Goal: Contribute content: Contribute content

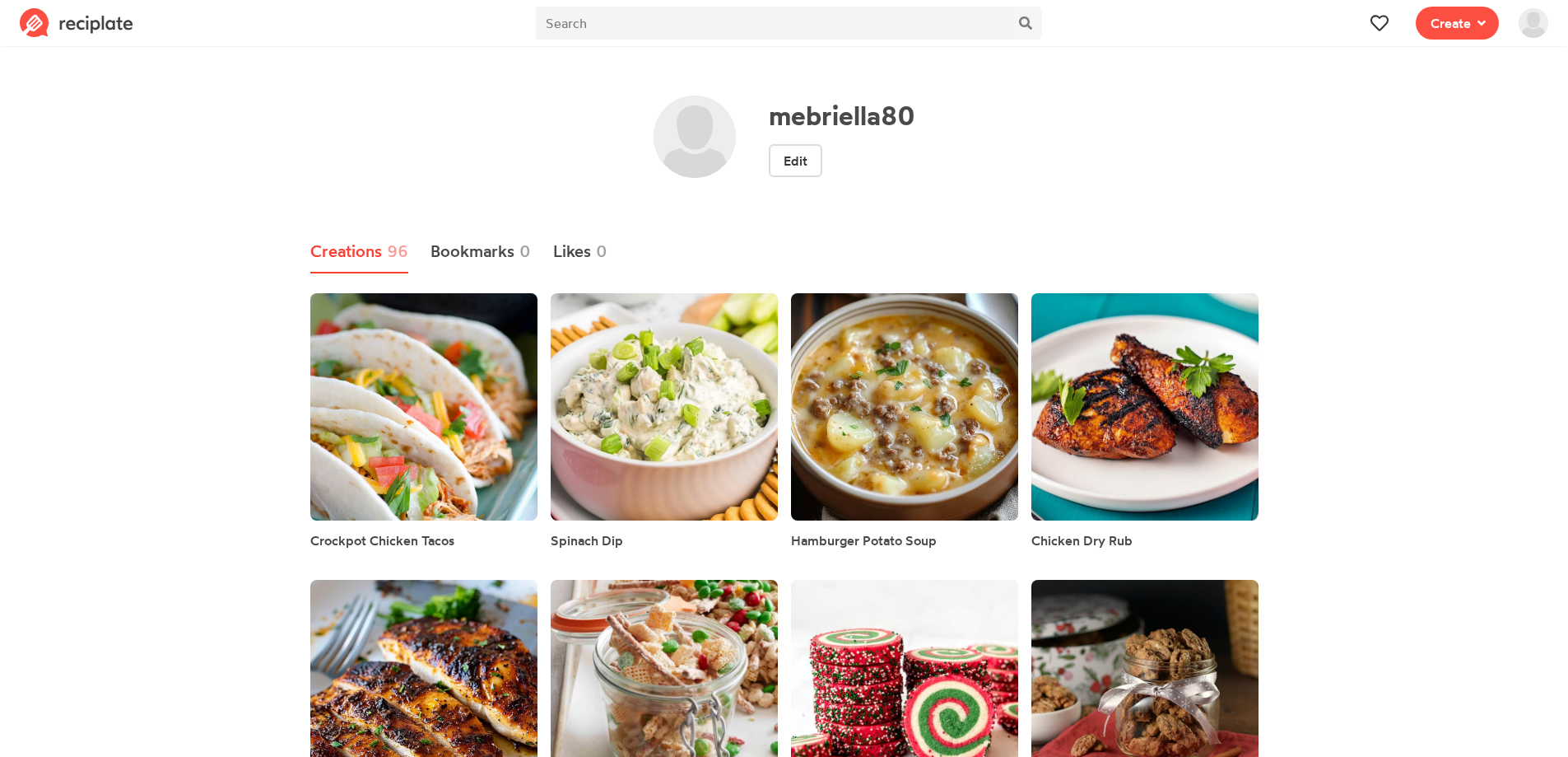
click at [1454, 39] on span "Create" at bounding box center [1458, 23] width 103 height 46
click at [1396, 79] on span "Write a recipe from scratch" at bounding box center [1398, 80] width 142 height 14
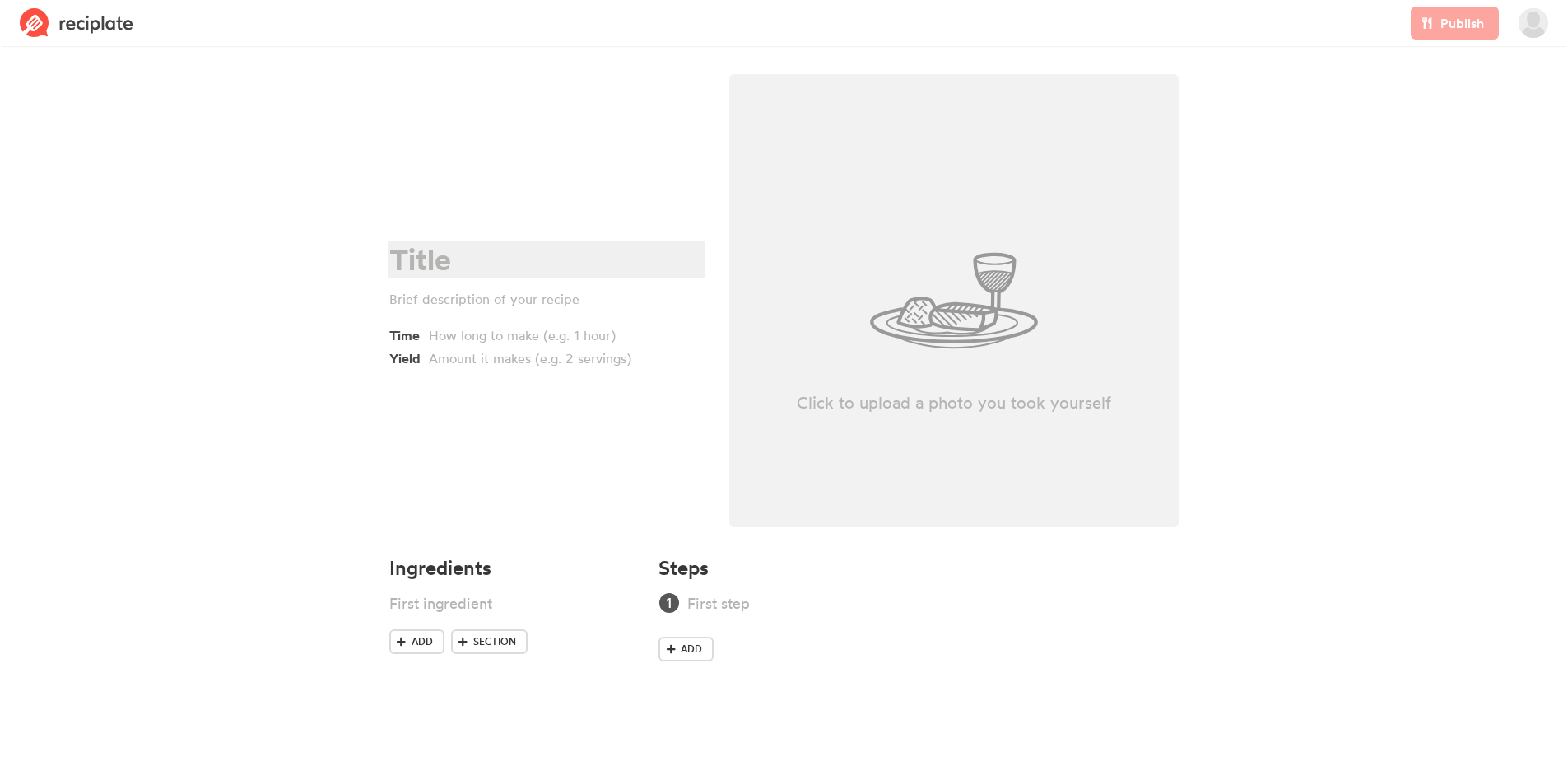
click at [490, 250] on div at bounding box center [543, 260] width 309 height 34
click at [574, 342] on div at bounding box center [550, 335] width 243 height 20
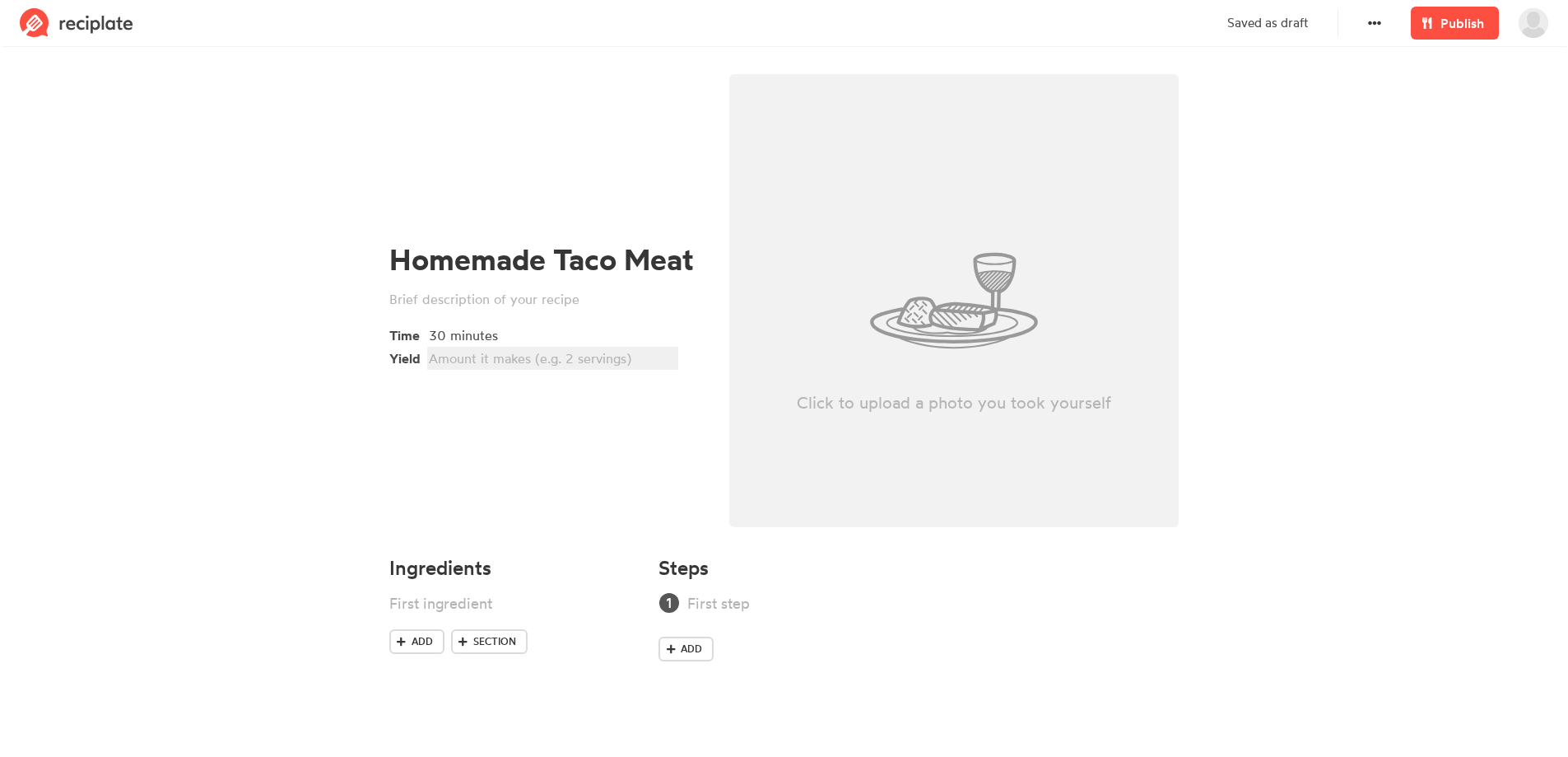
click at [589, 359] on div at bounding box center [550, 358] width 243 height 20
click at [118, 366] on section "Homemade Taco Meat Time 30 minutes Yield 6 servings Click to upload a photo you…" at bounding box center [784, 379] width 1568 height 656
click at [597, 299] on div at bounding box center [543, 299] width 309 height 20
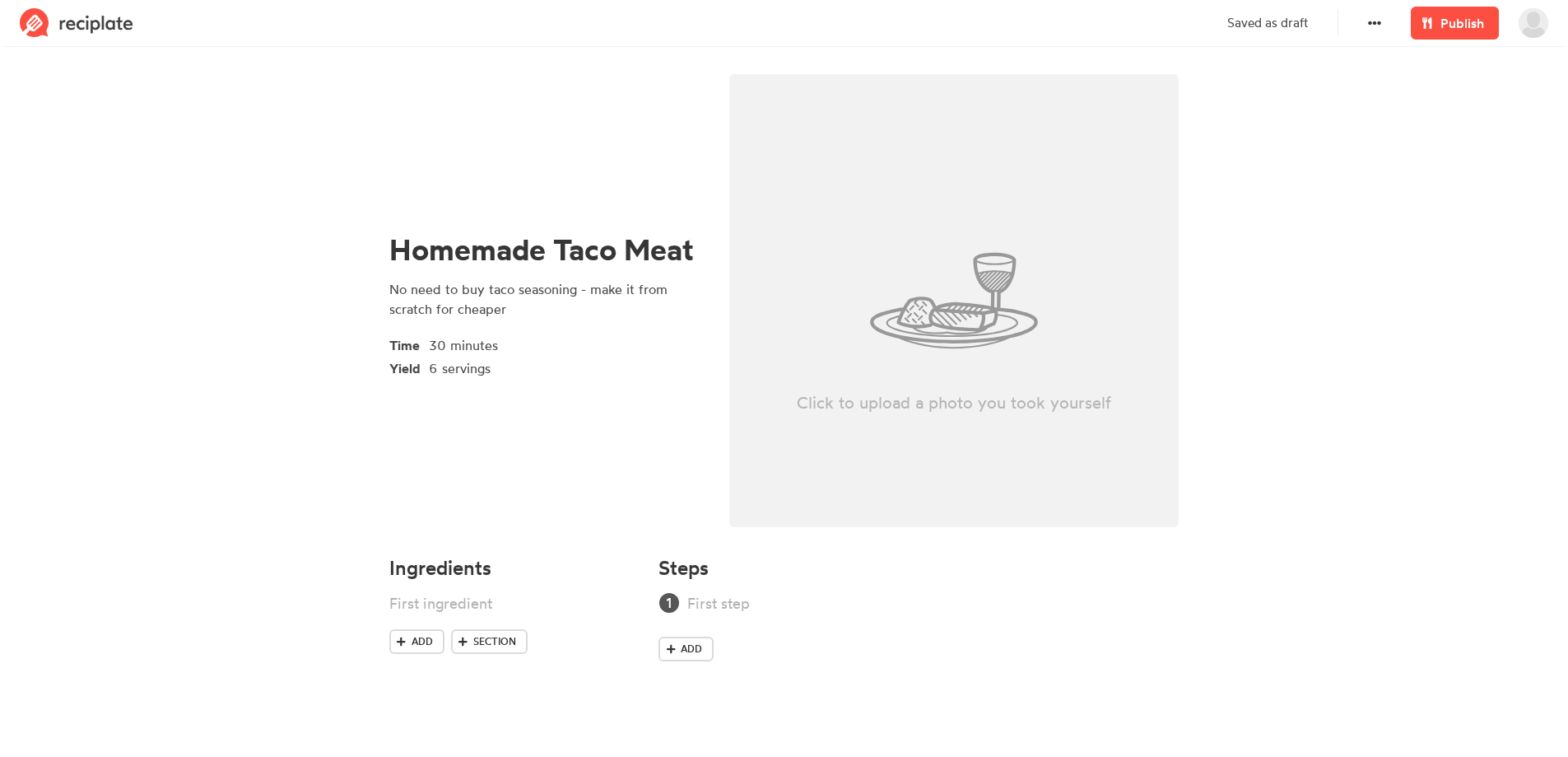
click at [164, 351] on section "Homemade Taco Meat No need to buy taco seasoning - make it from scratch for che…" at bounding box center [784, 379] width 1568 height 656
click at [482, 605] on div at bounding box center [492, 603] width 205 height 22
click at [505, 652] on div at bounding box center [492, 654] width 205 height 22
paste div
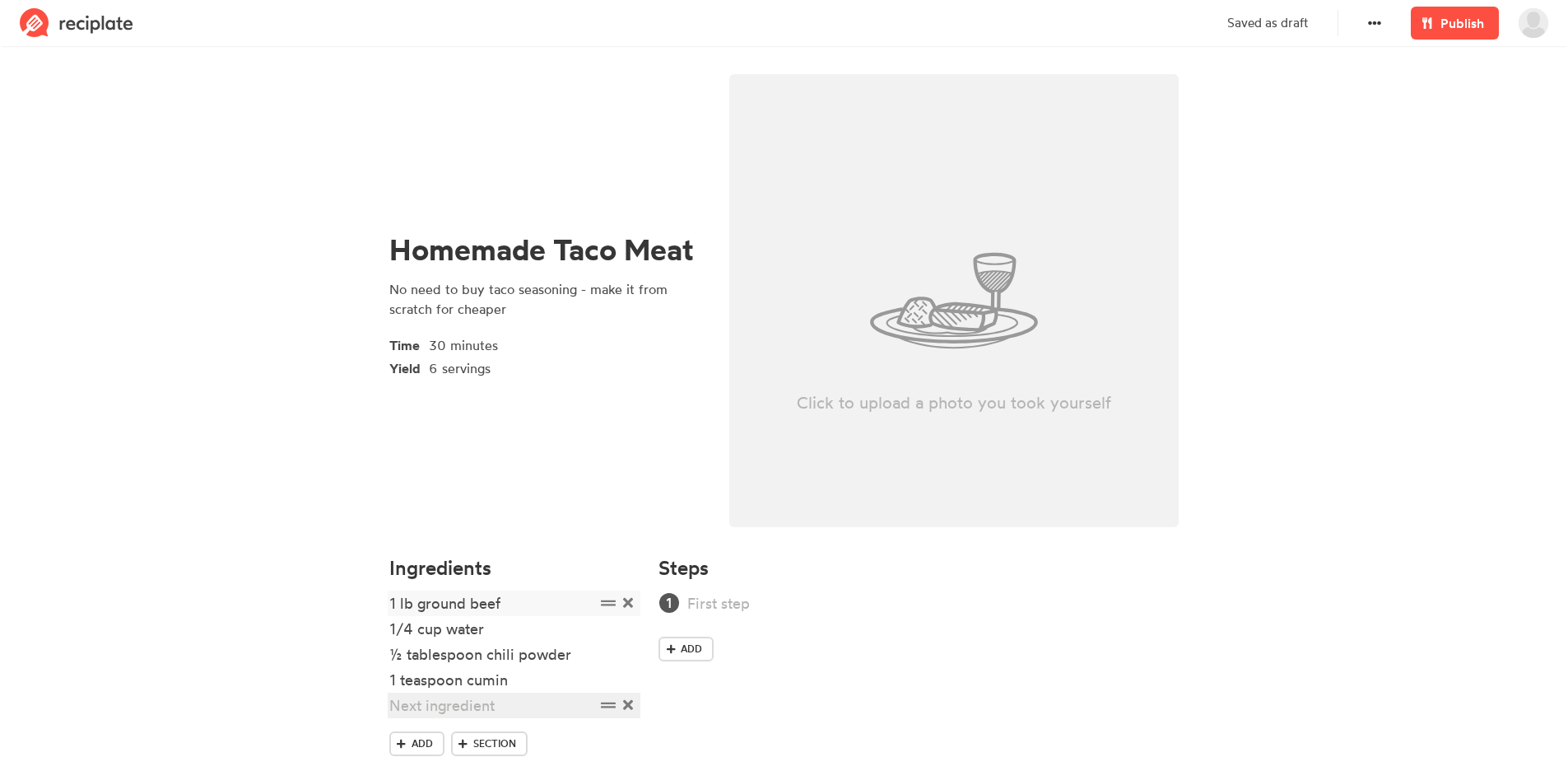
paste div
click at [444, 728] on div at bounding box center [492, 730] width 205 height 22
paste div
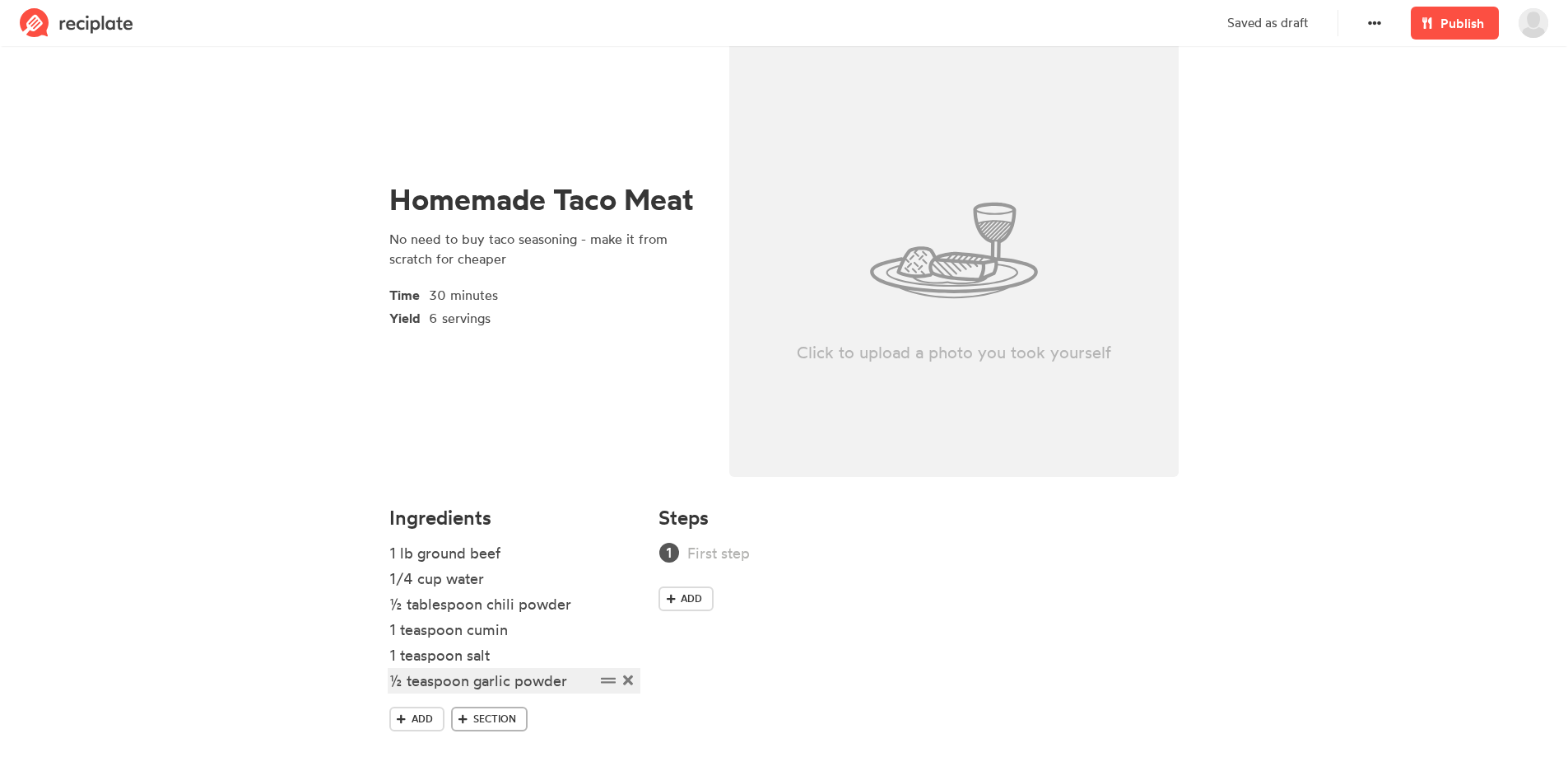
scroll to position [78, 0]
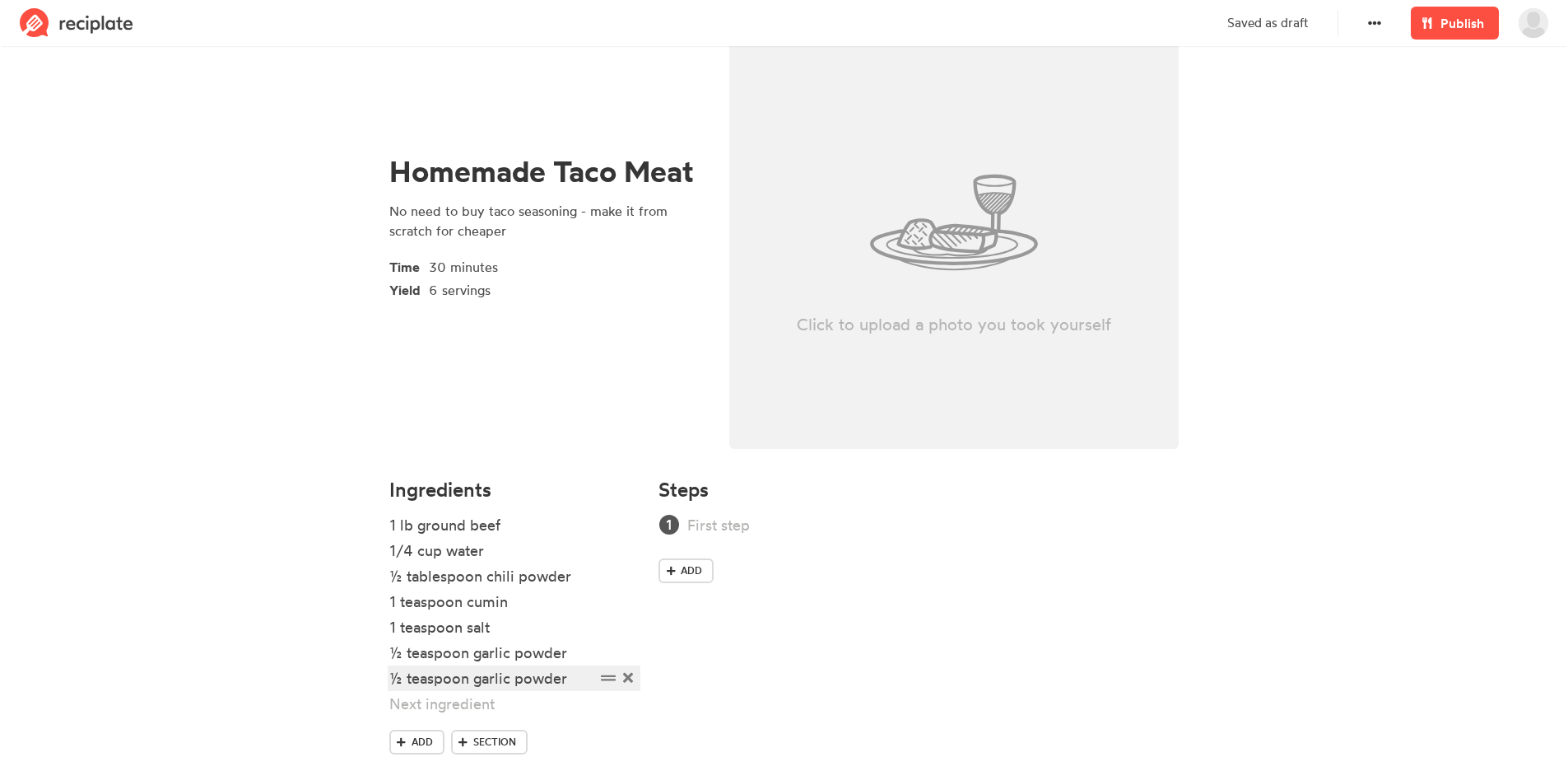
click at [431, 682] on div "½ teaspoon garlic powder" at bounding box center [492, 678] width 205 height 22
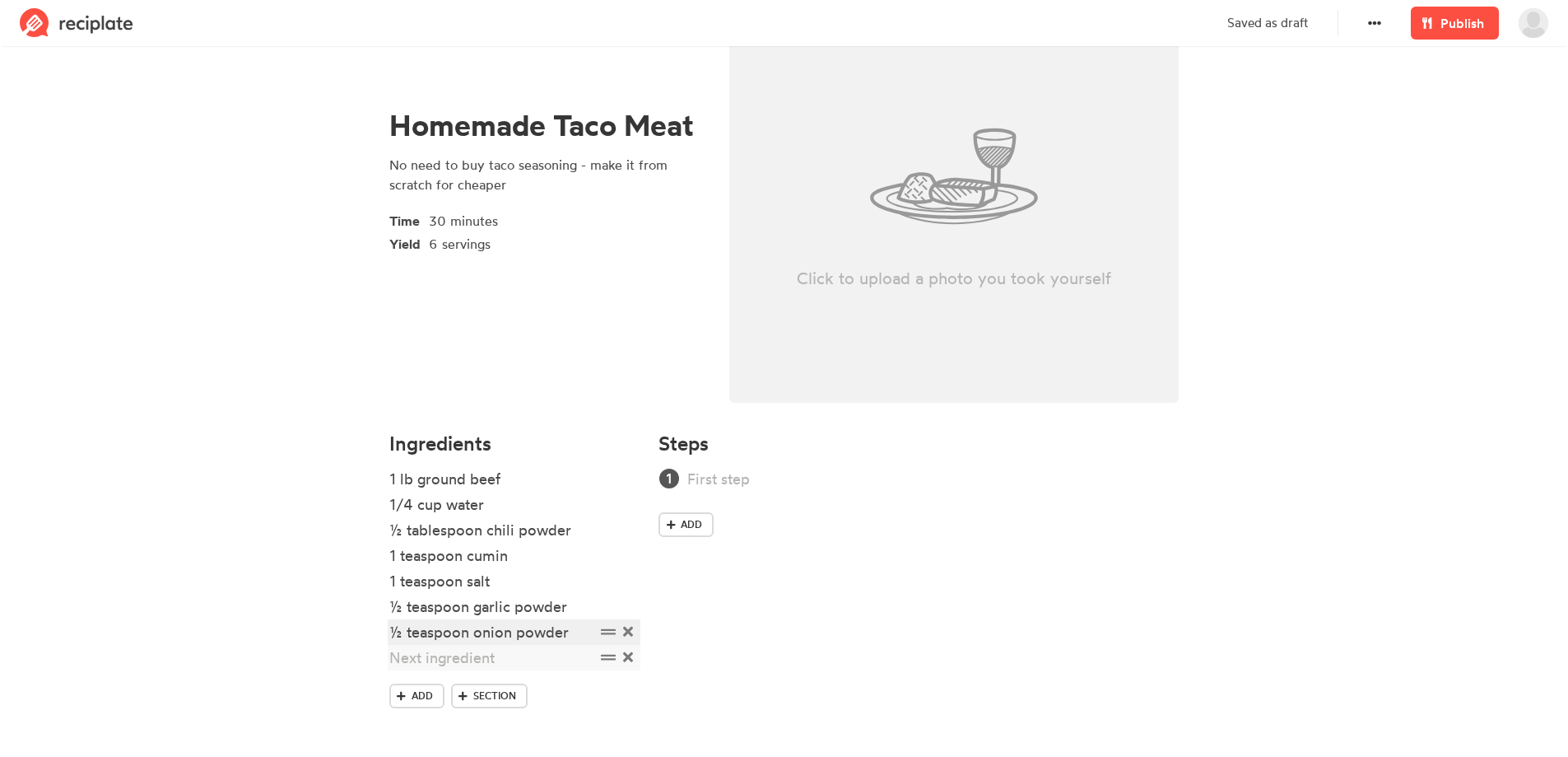
scroll to position [129, 0]
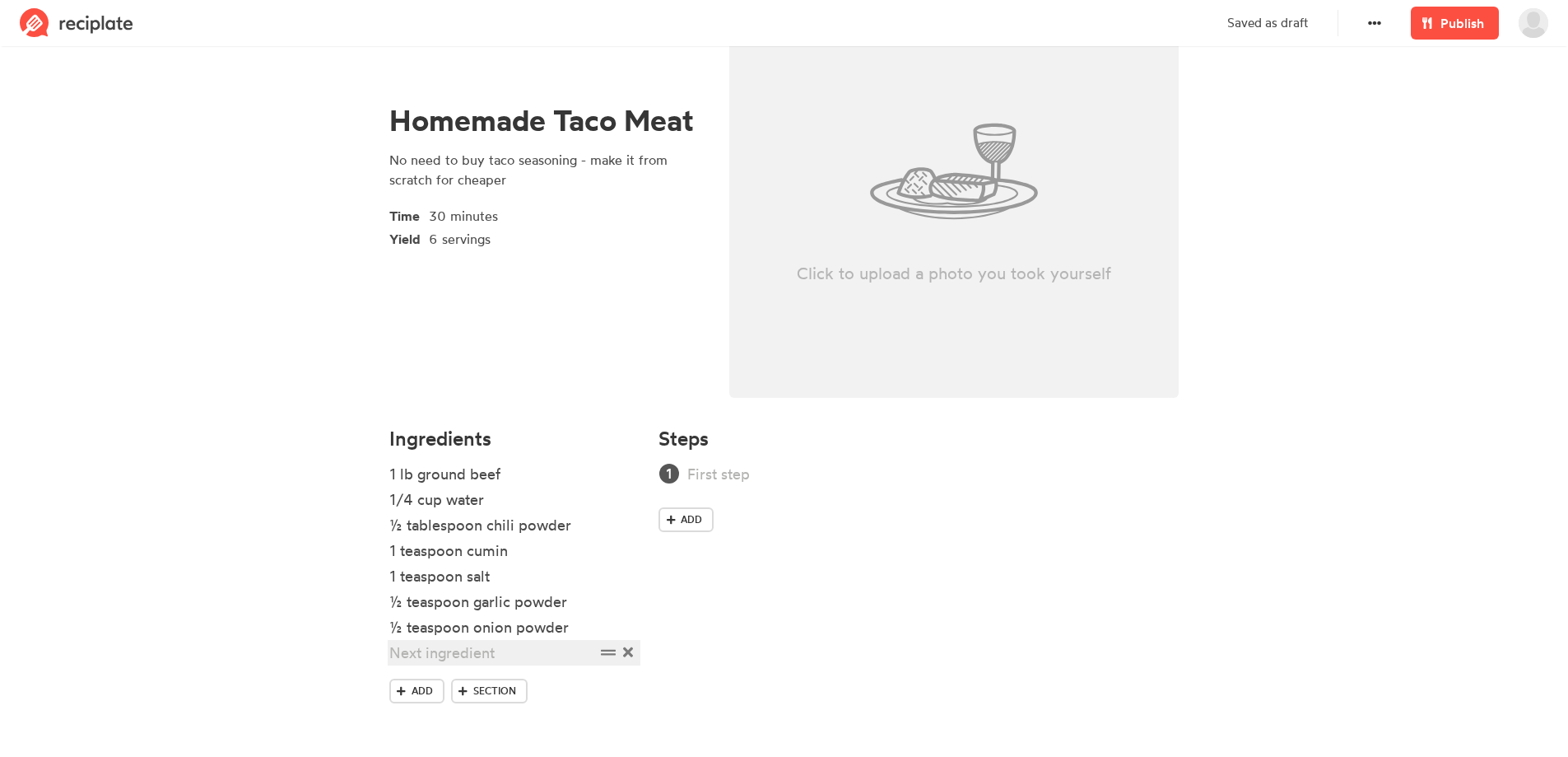
click at [454, 658] on div at bounding box center [492, 652] width 205 height 22
paste div
click at [542, 661] on div "½ teaspoon paprika" at bounding box center [492, 652] width 205 height 22
click at [528, 679] on div "2 tablespoons d" at bounding box center [492, 678] width 205 height 22
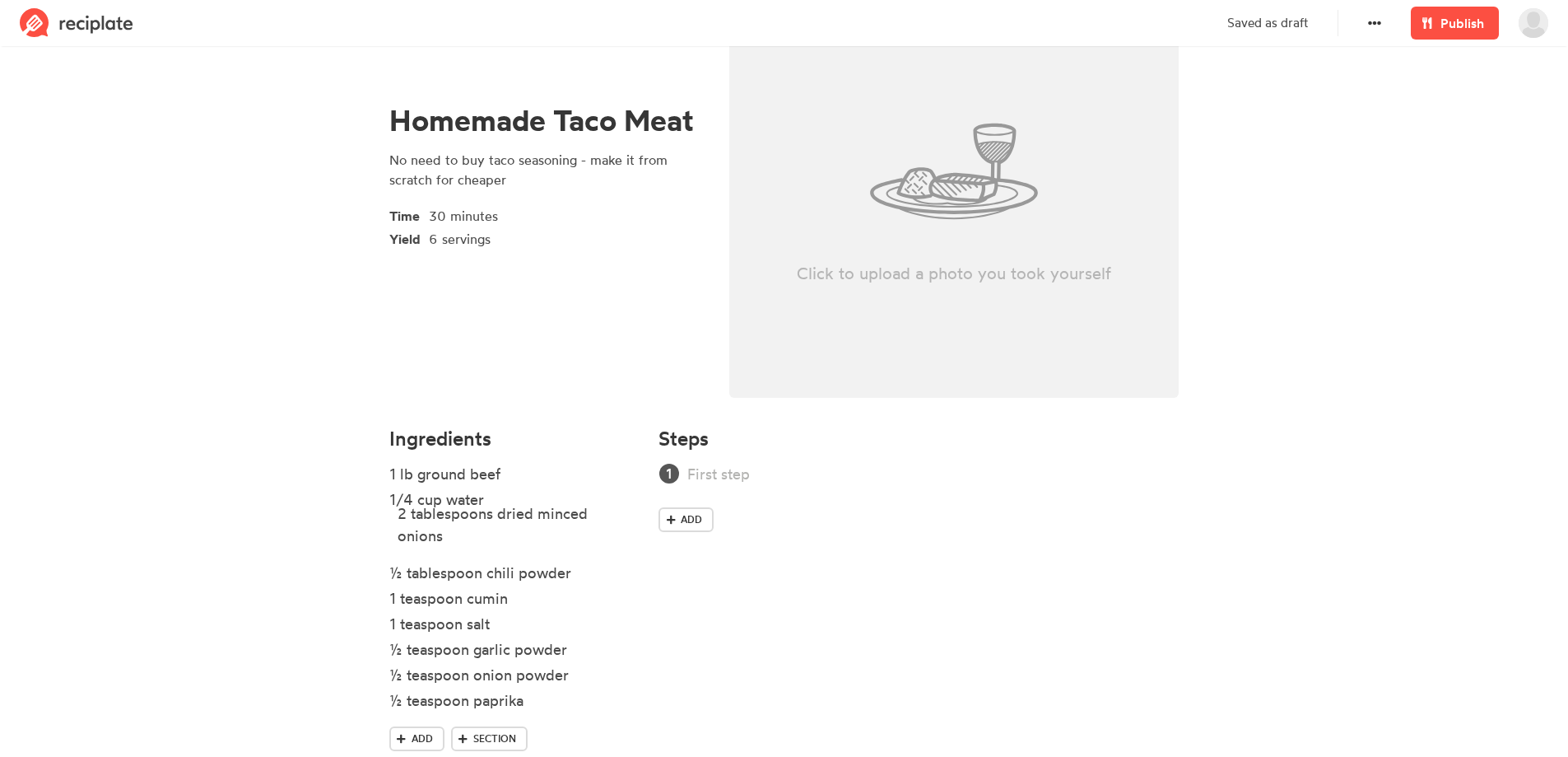
drag, startPoint x: 604, startPoint y: 680, endPoint x: 613, endPoint y: 515, distance: 165.2
click at [613, 515] on ul "1 lb ground beef 1/4 cup water ½ tablespoon chili powder 1 teaspoon cumin 1 tea…" at bounding box center [514, 594] width 250 height 263
click at [539, 705] on div "½ teaspoon paprika" at bounding box center [492, 700] width 205 height 22
drag, startPoint x: 405, startPoint y: 702, endPoint x: 379, endPoint y: 701, distance: 26.0
click at [380, 701] on div "Ingredients 1 lb ground beef 1/4 cup water 2 tablespoons dried minced onions ½ …" at bounding box center [515, 616] width 270 height 399
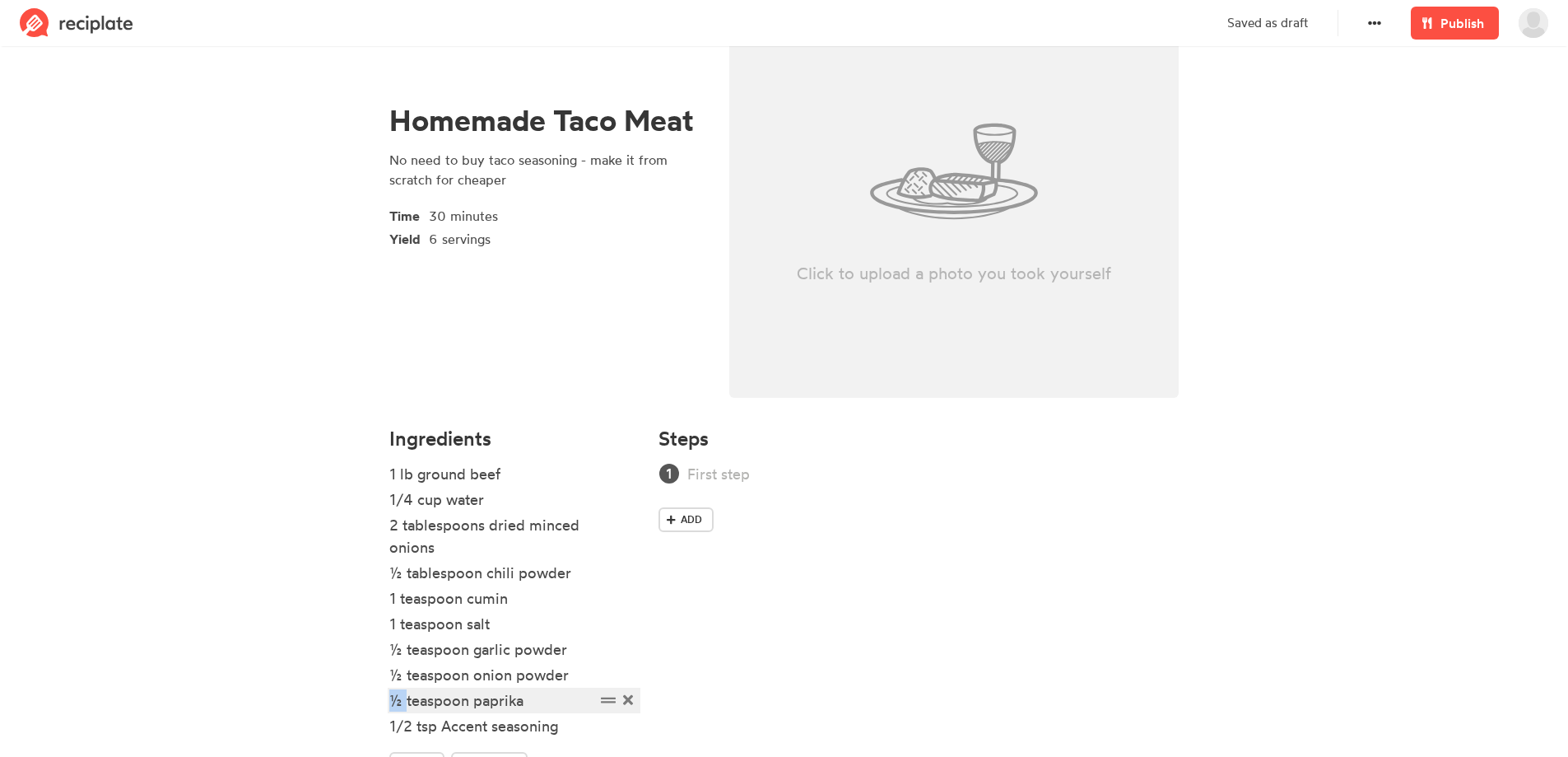
copy div "½"
drag, startPoint x: 418, startPoint y: 733, endPoint x: 367, endPoint y: 729, distance: 51.2
click at [367, 729] on section "Homemade Taco Meat No need to buy taco seasoning - make it from scratch for che…" at bounding box center [784, 375] width 1568 height 908
click at [340, 704] on section "Homemade Taco Meat No need to buy taco seasoning - make it from scratch for che…" at bounding box center [784, 375] width 1568 height 908
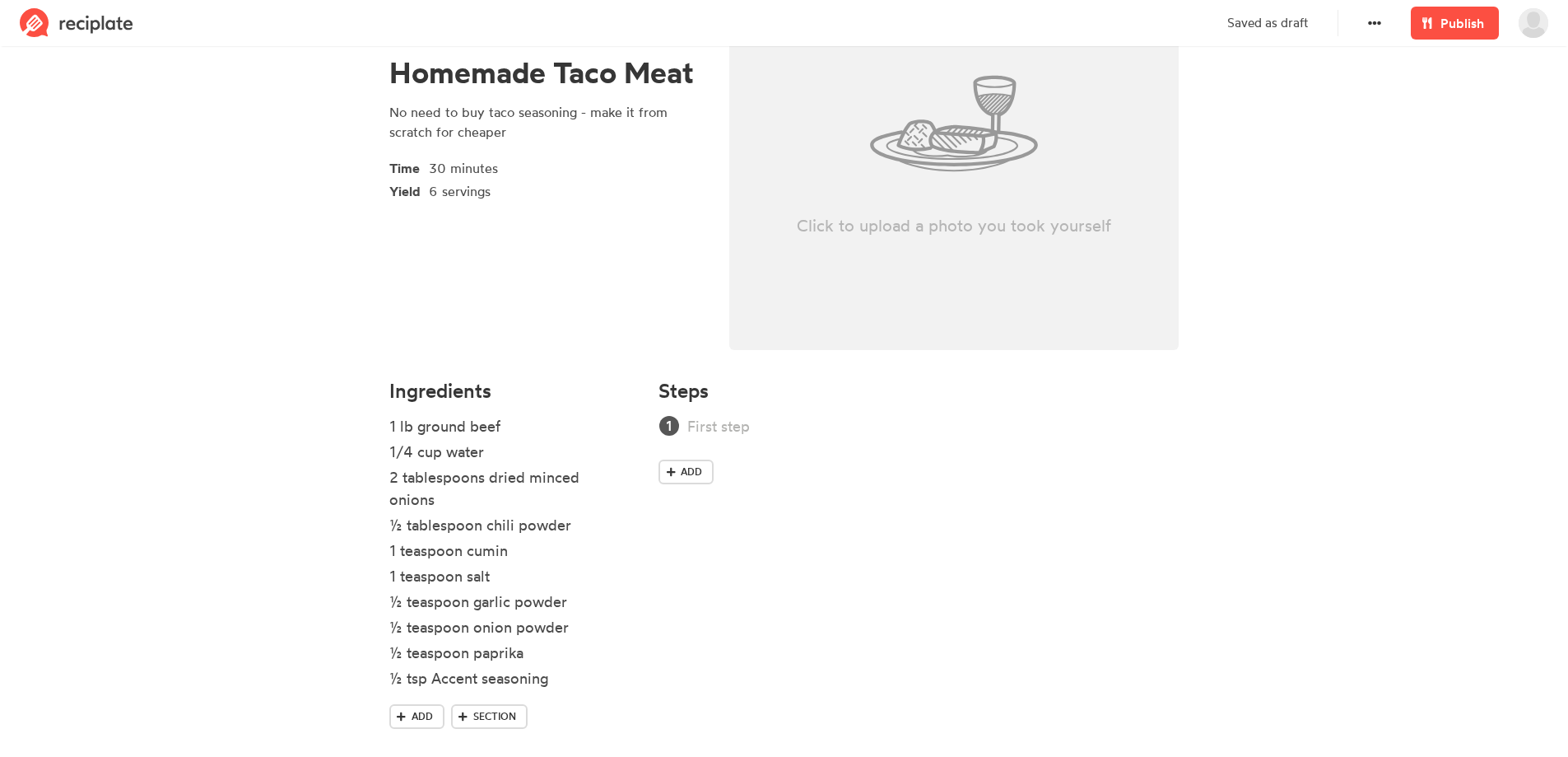
scroll to position [203, 0]
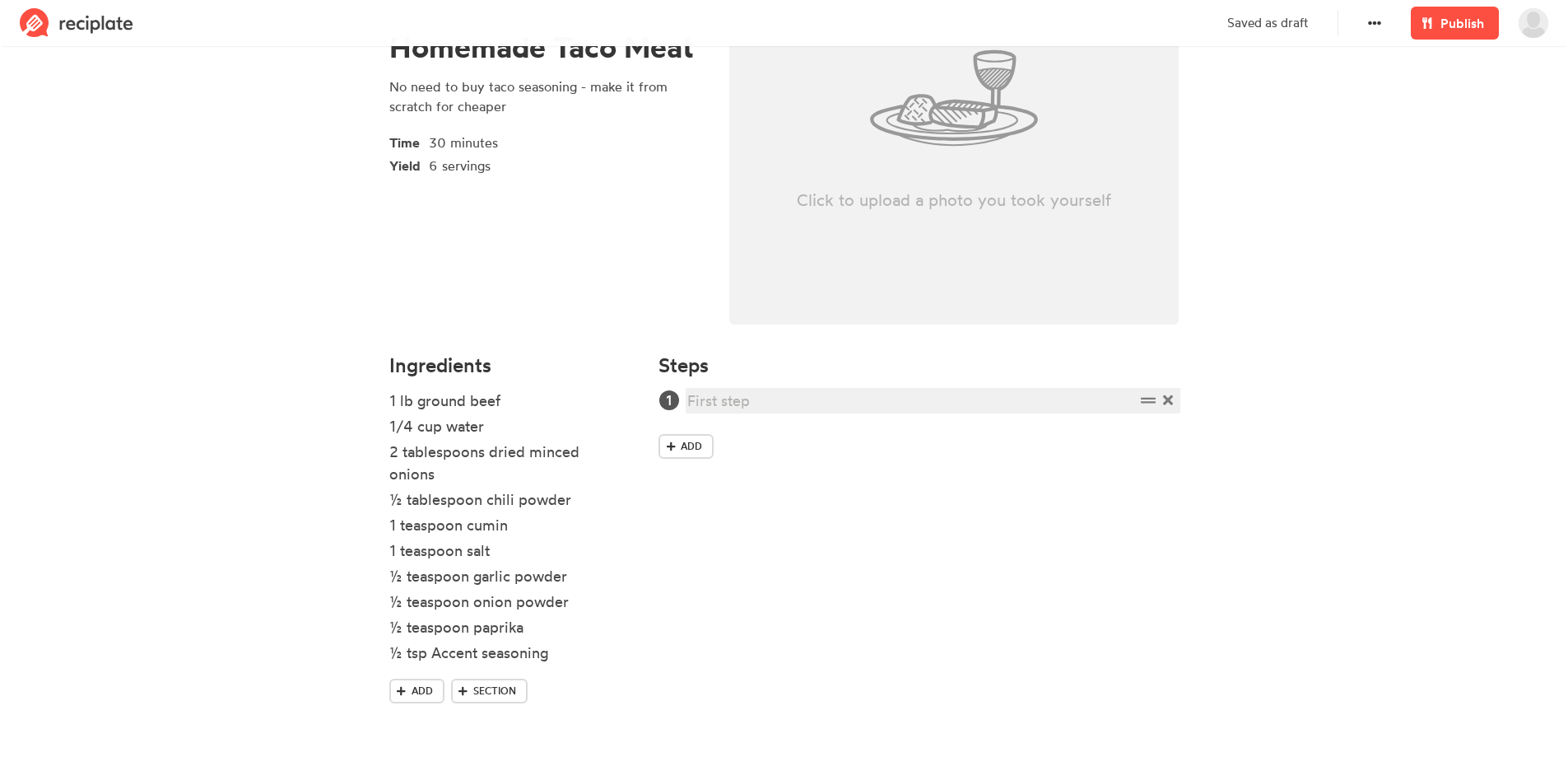
click at [782, 394] on div at bounding box center [911, 400] width 447 height 22
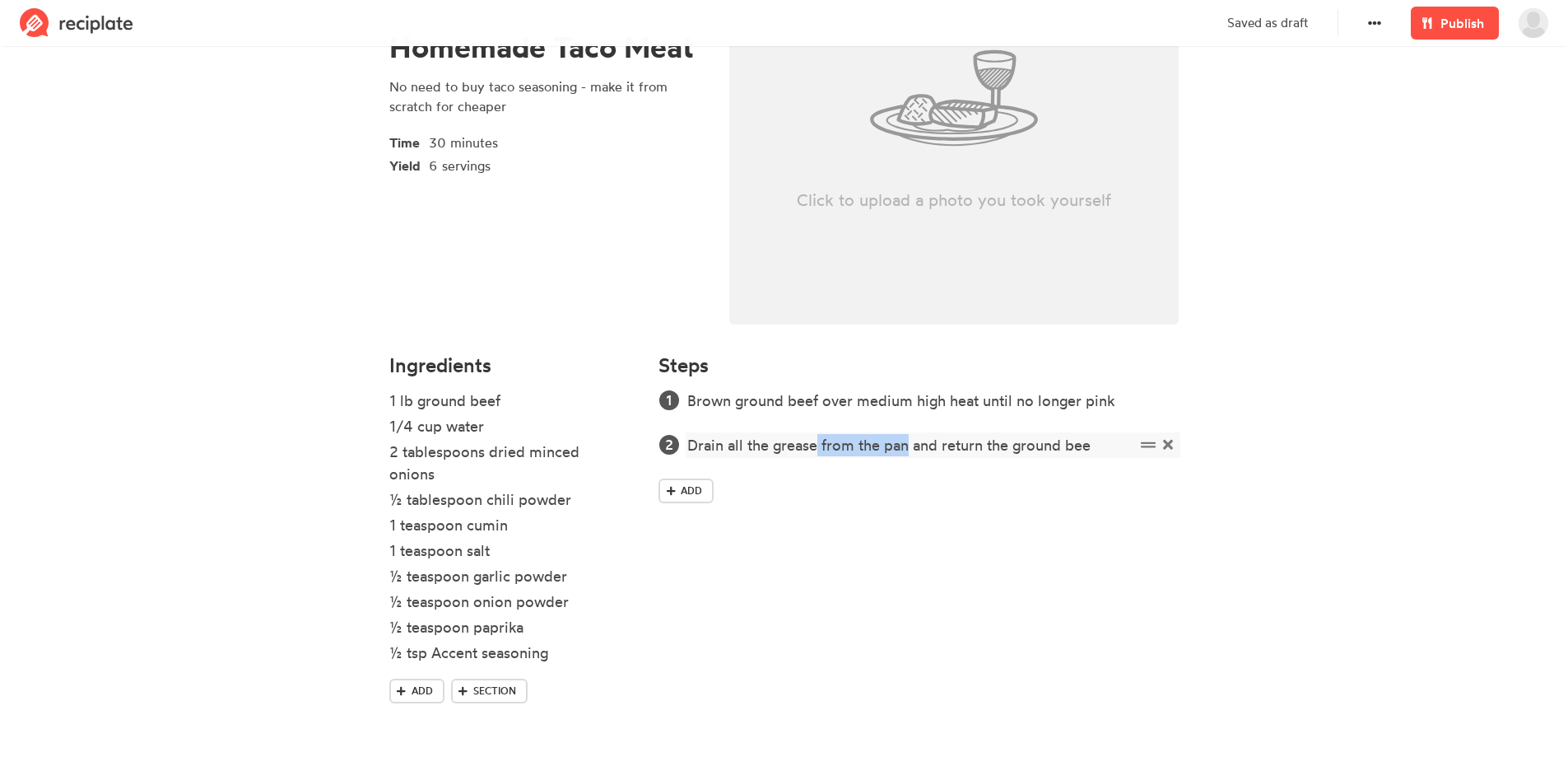
drag, startPoint x: 820, startPoint y: 439, endPoint x: 906, endPoint y: 447, distance: 86.4
click at [906, 447] on div "Drain all the grease from the pan and return the ground bee" at bounding box center [911, 445] width 447 height 22
click at [1031, 443] on div "Drain all the grease and return the ground bee" at bounding box center [911, 445] width 447 height 22
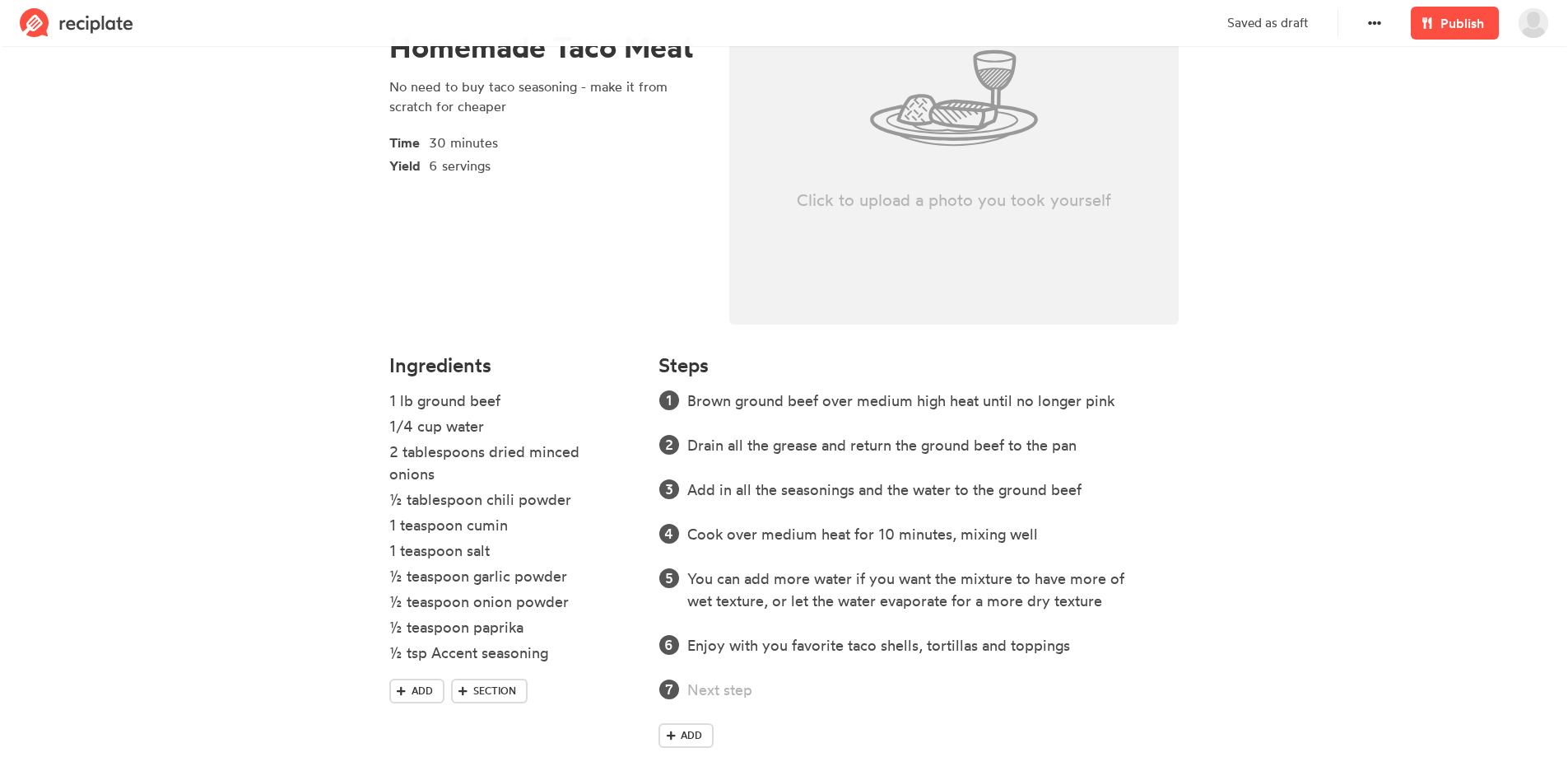
click at [914, 168] on div "Click to upload a photo you took yourself" at bounding box center [954, 98] width 450 height 453
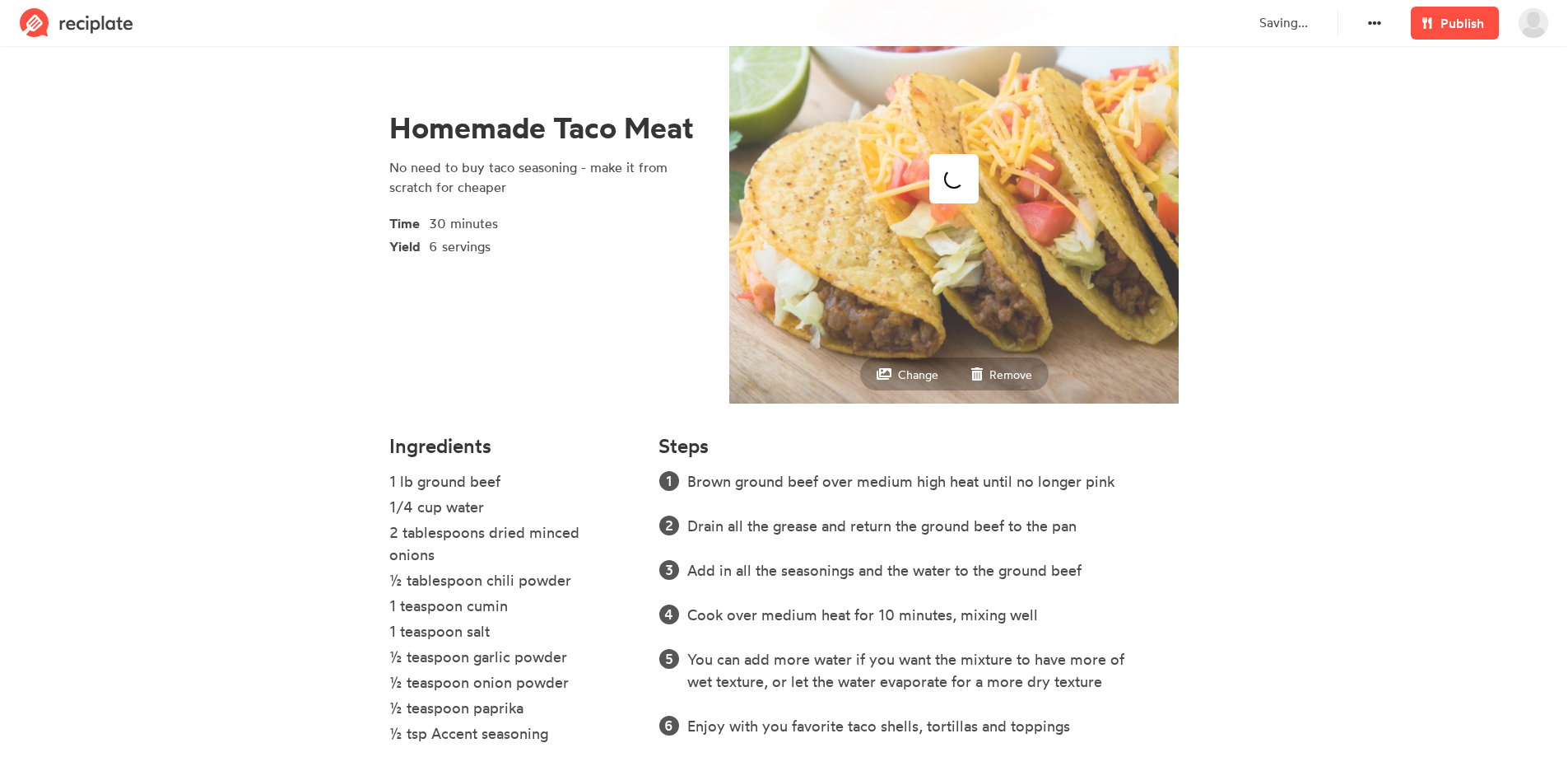
scroll to position [0, 0]
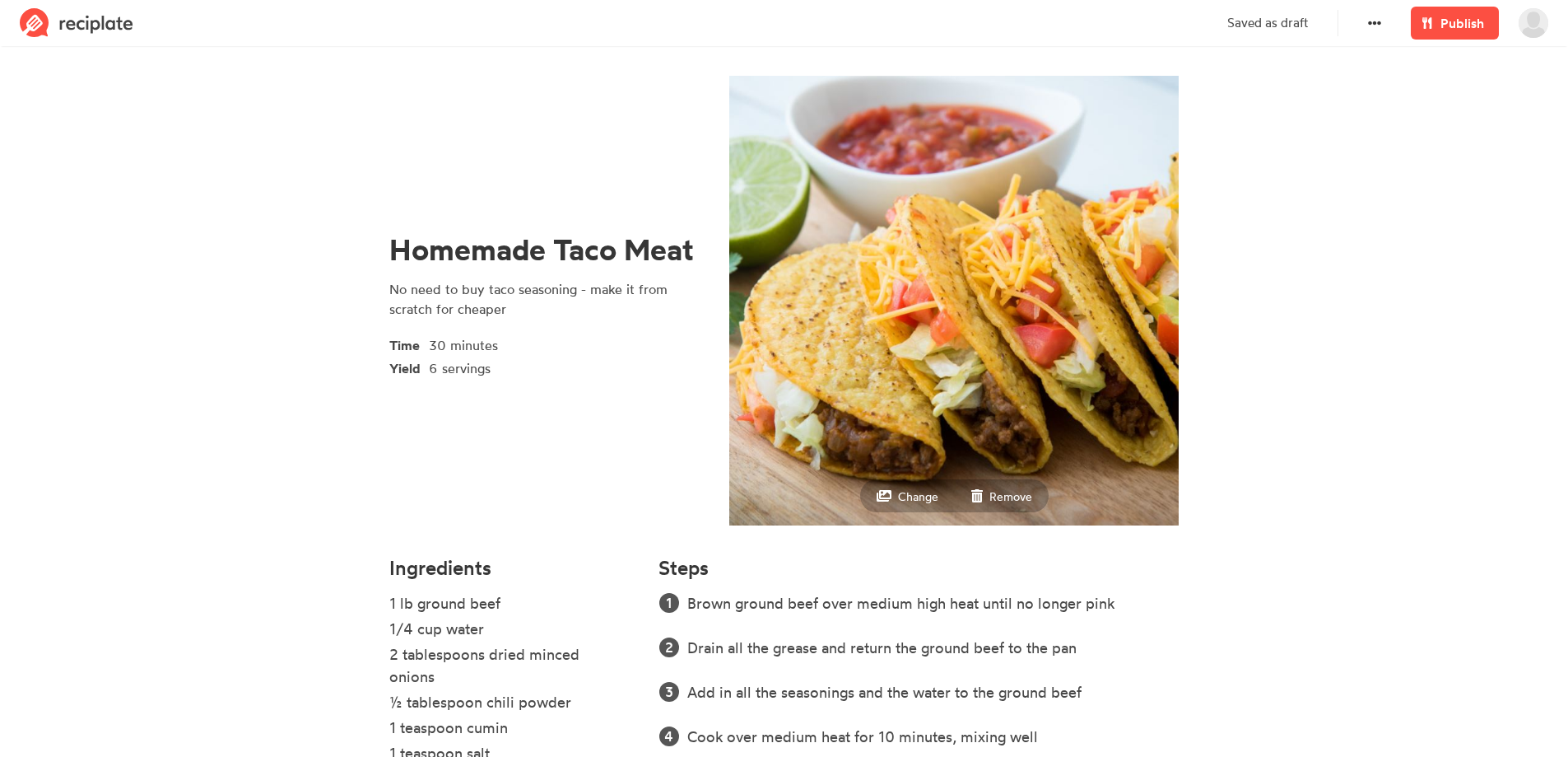
click at [914, 509] on div "Change" at bounding box center [907, 495] width 94 height 33
type input "C:\fakepath\Beef-Taco-Meat-sz-04.jpg"
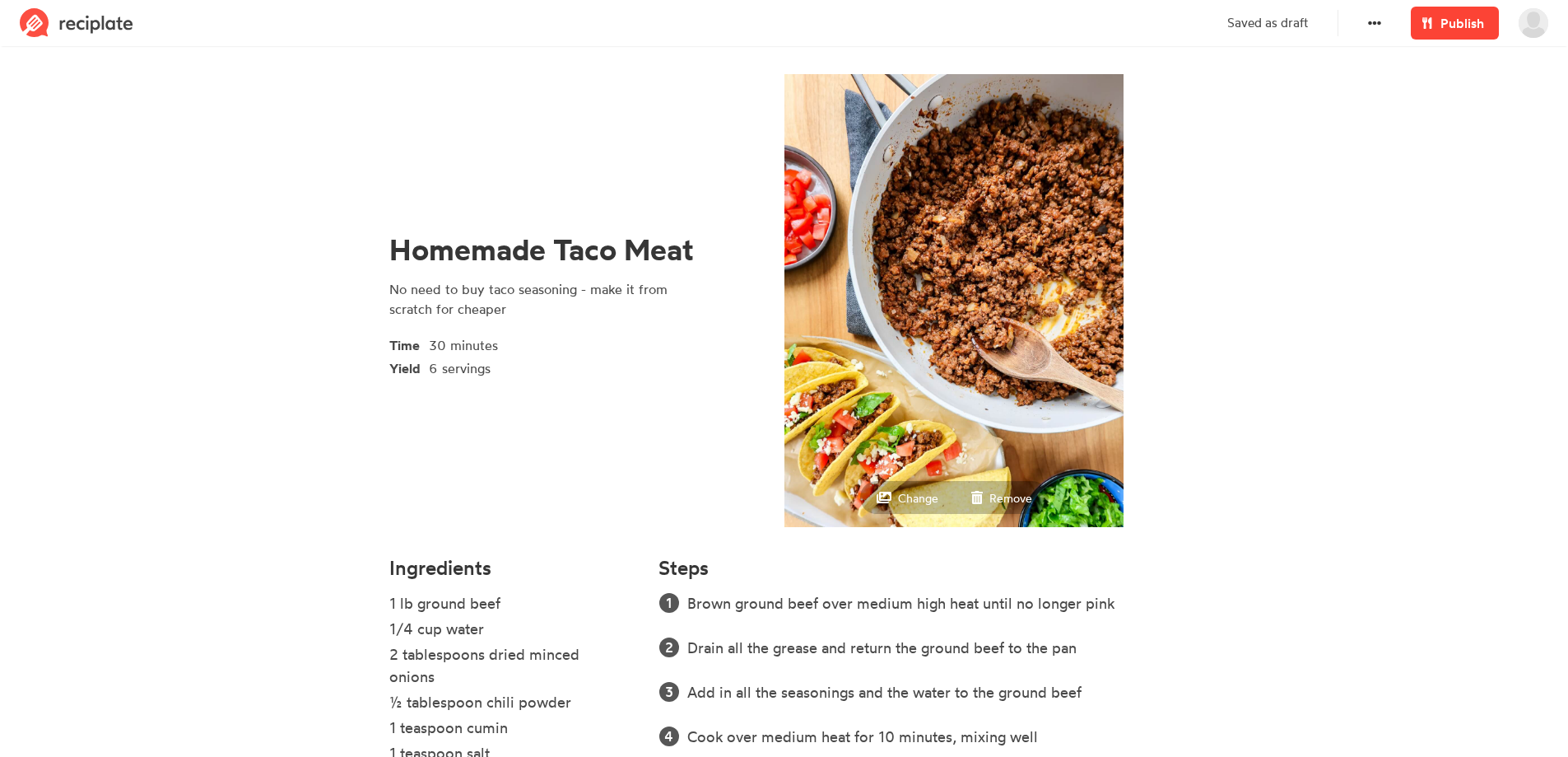
click at [1459, 16] on span "Publish" at bounding box center [1462, 23] width 44 height 20
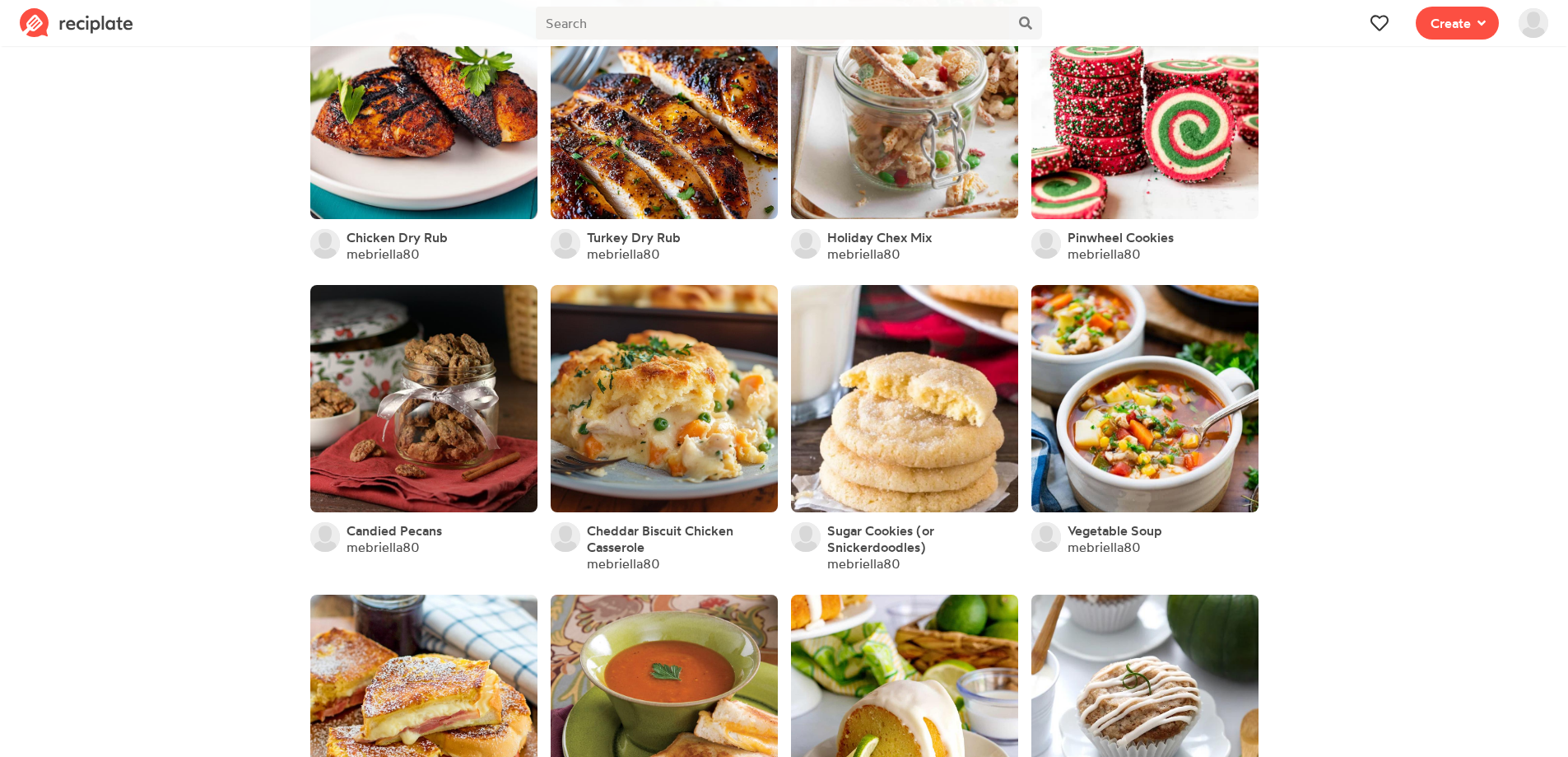
scroll to position [412, 0]
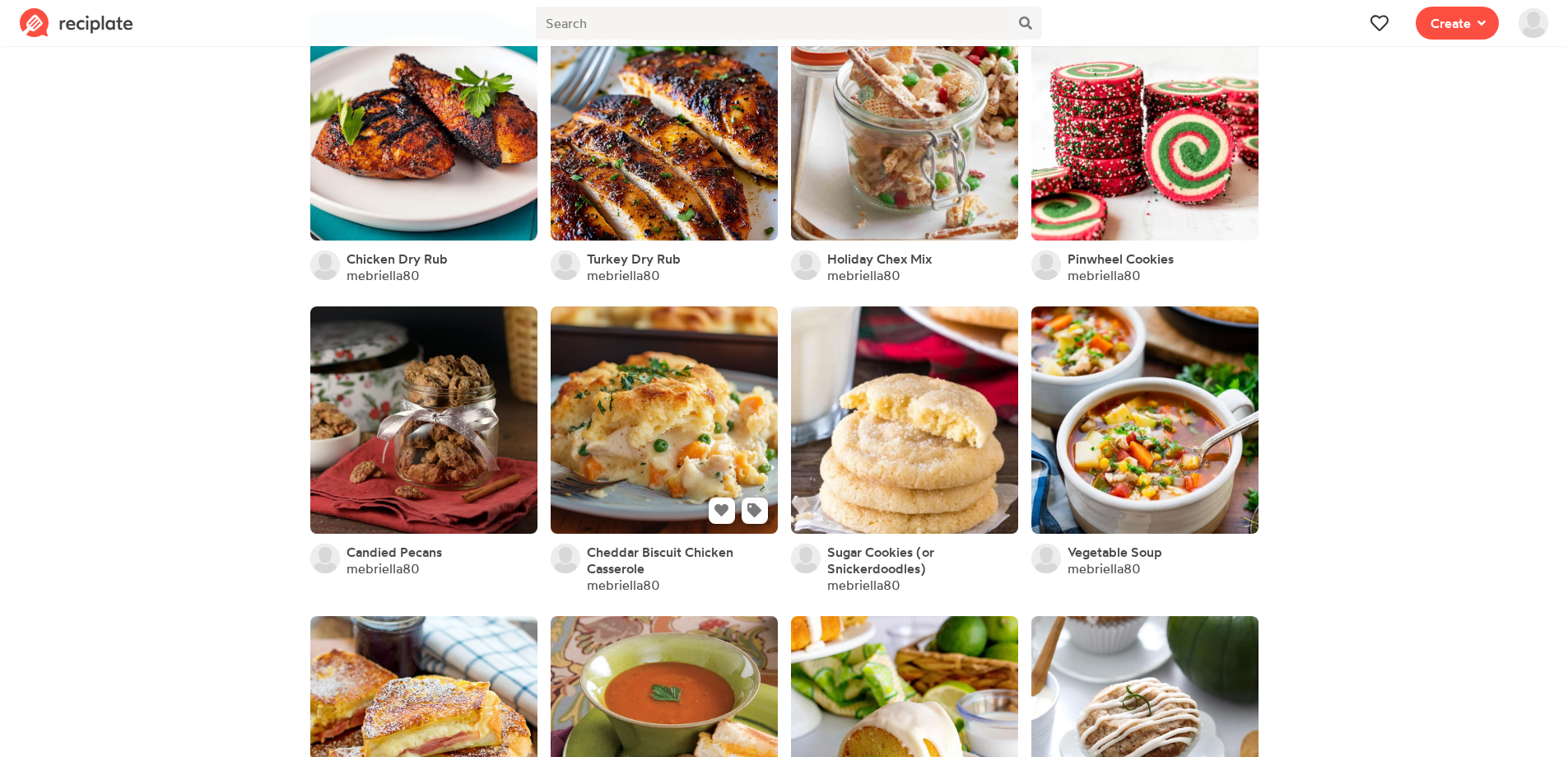
click at [691, 442] on link at bounding box center [663, 419] width 227 height 227
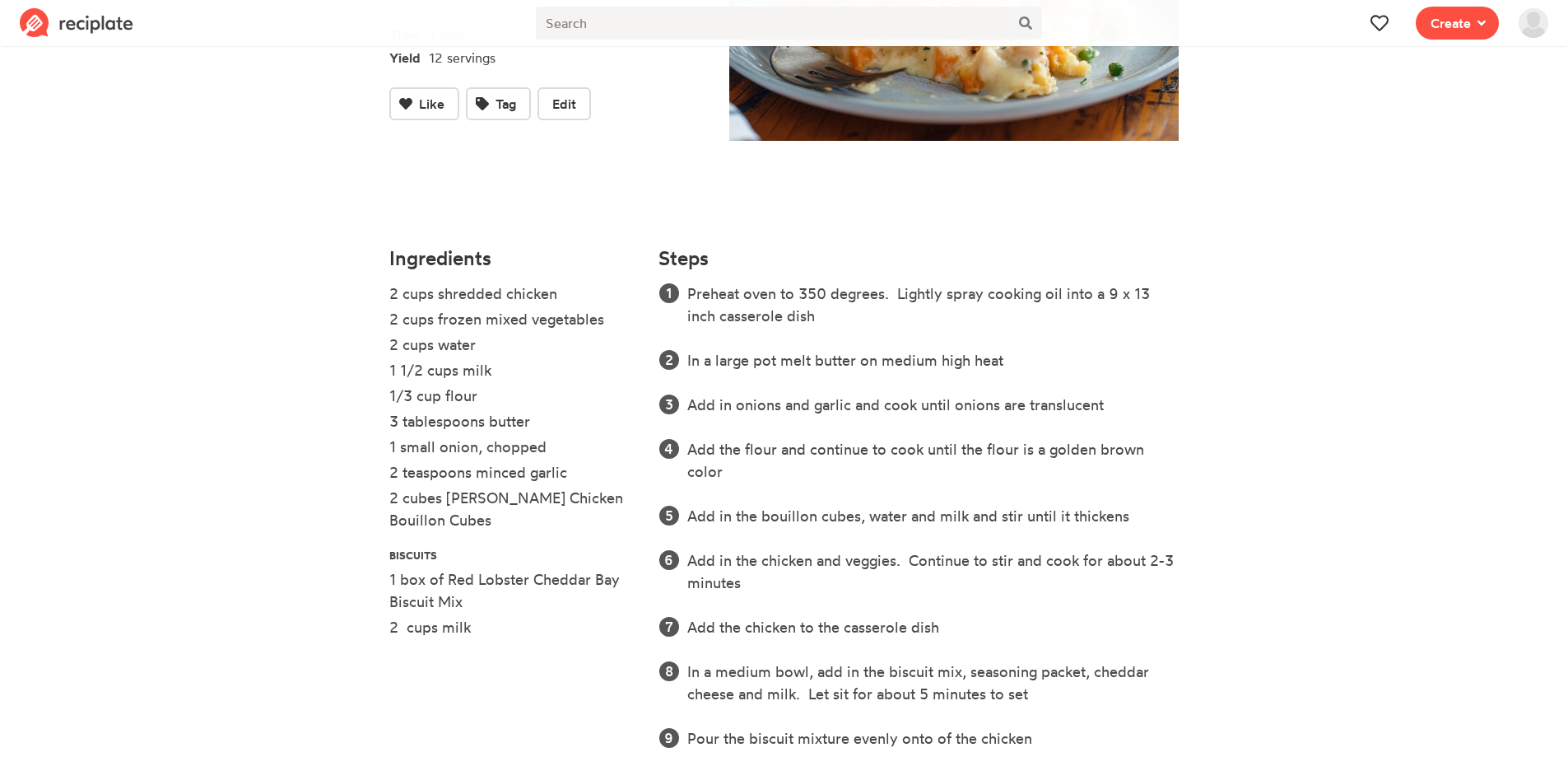
scroll to position [415, 0]
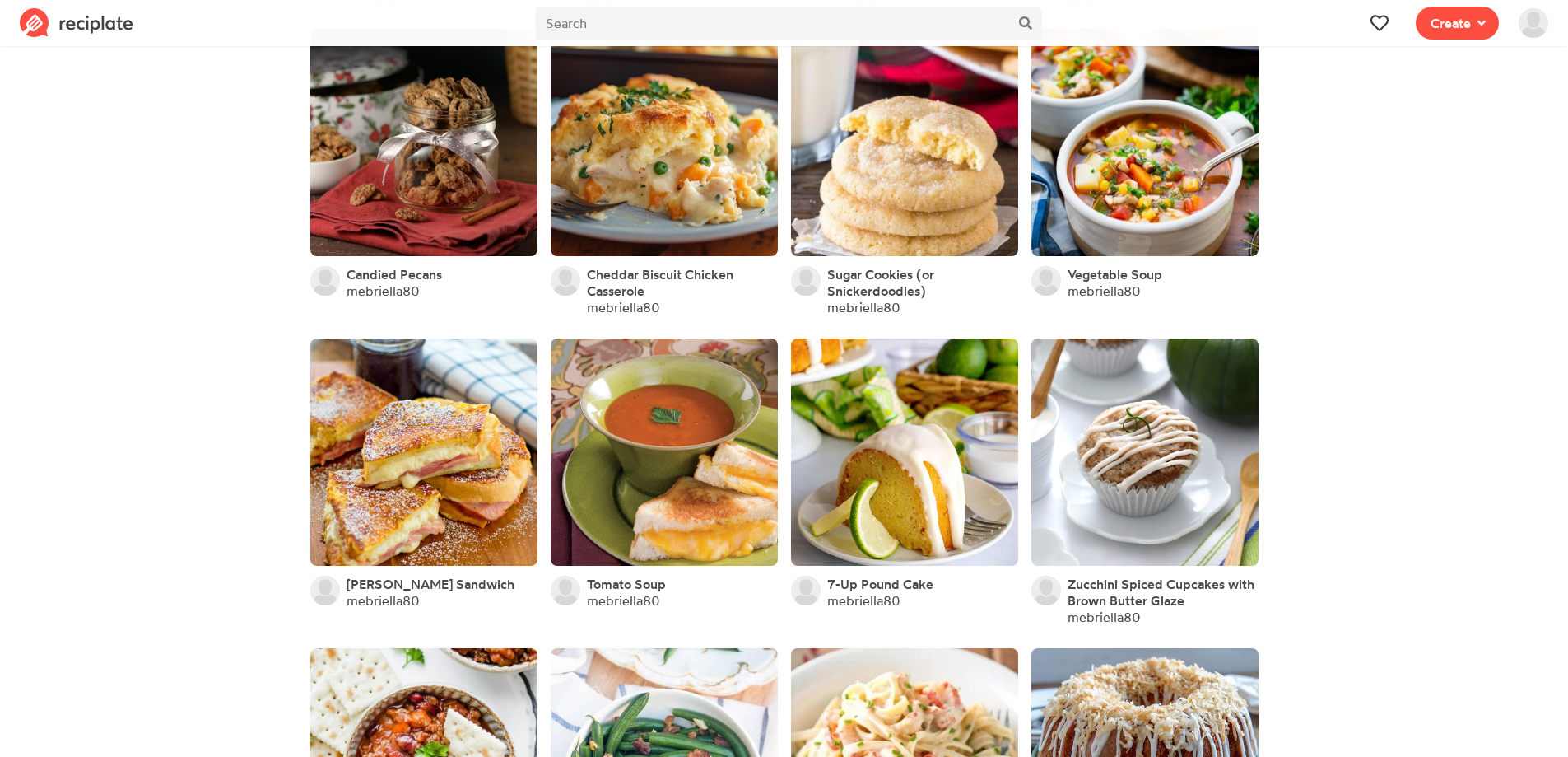
scroll to position [906, 0]
